Goal: Navigation & Orientation: Find specific page/section

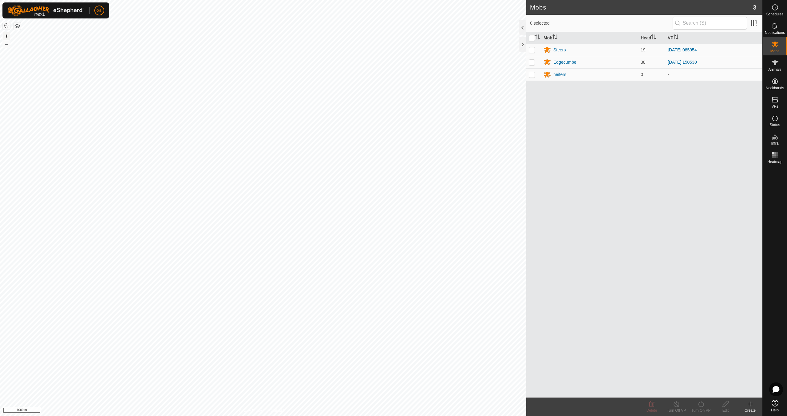
click at [6, 33] on button "+" at bounding box center [6, 35] width 7 height 7
click at [5, 34] on button "+" at bounding box center [6, 35] width 7 height 7
click at [7, 35] on button "+" at bounding box center [6, 35] width 7 height 7
